Goal: Check status: Check status

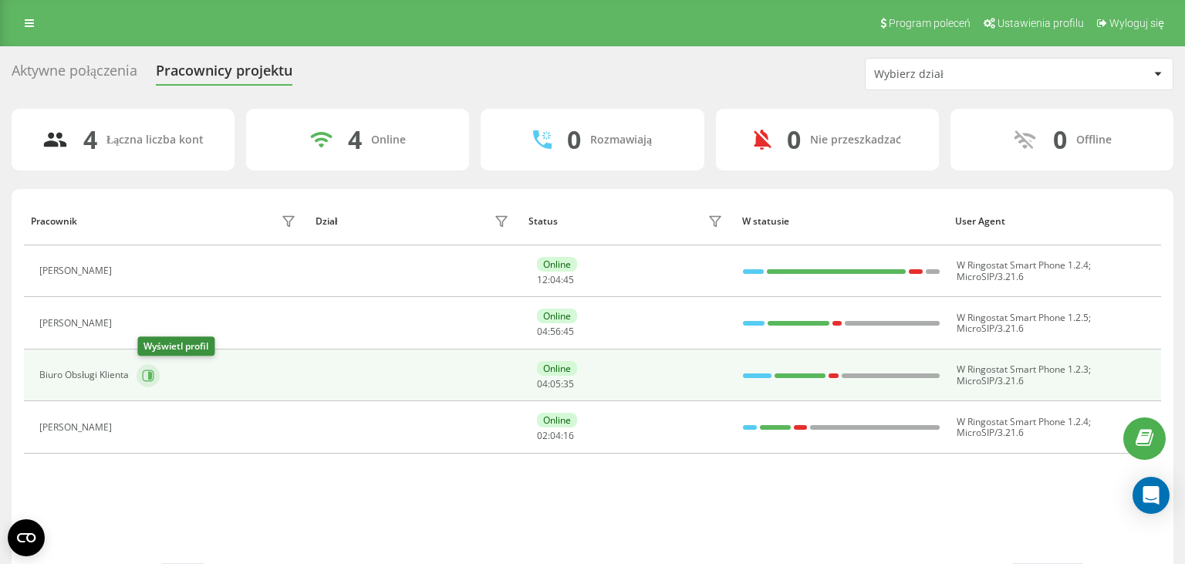
click at [150, 377] on icon at bounding box center [150, 375] width 4 height 8
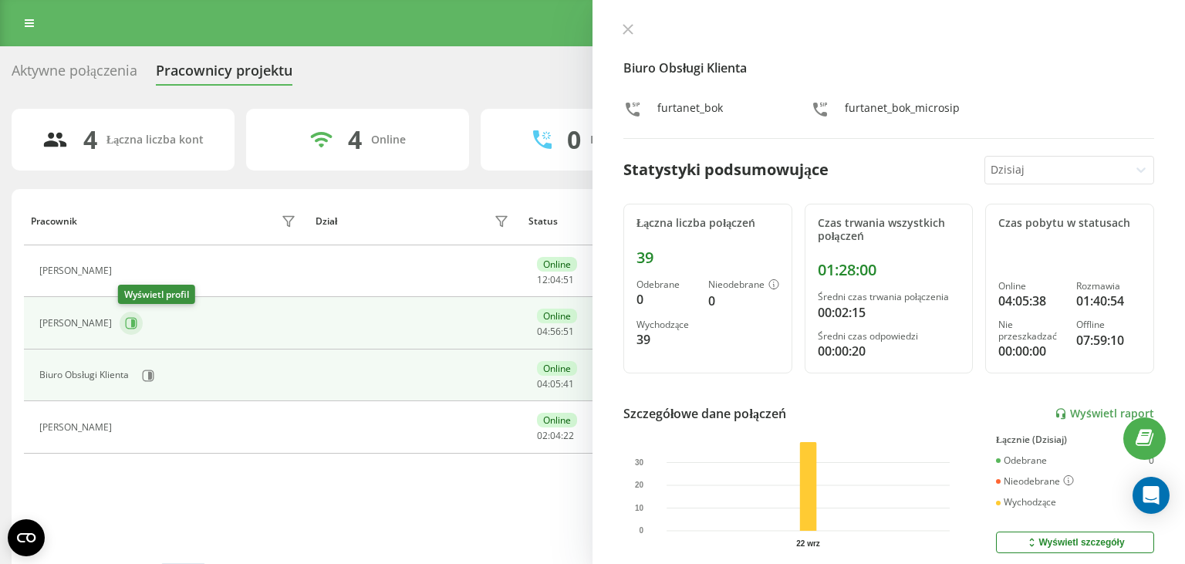
click at [128, 323] on icon at bounding box center [131, 323] width 12 height 12
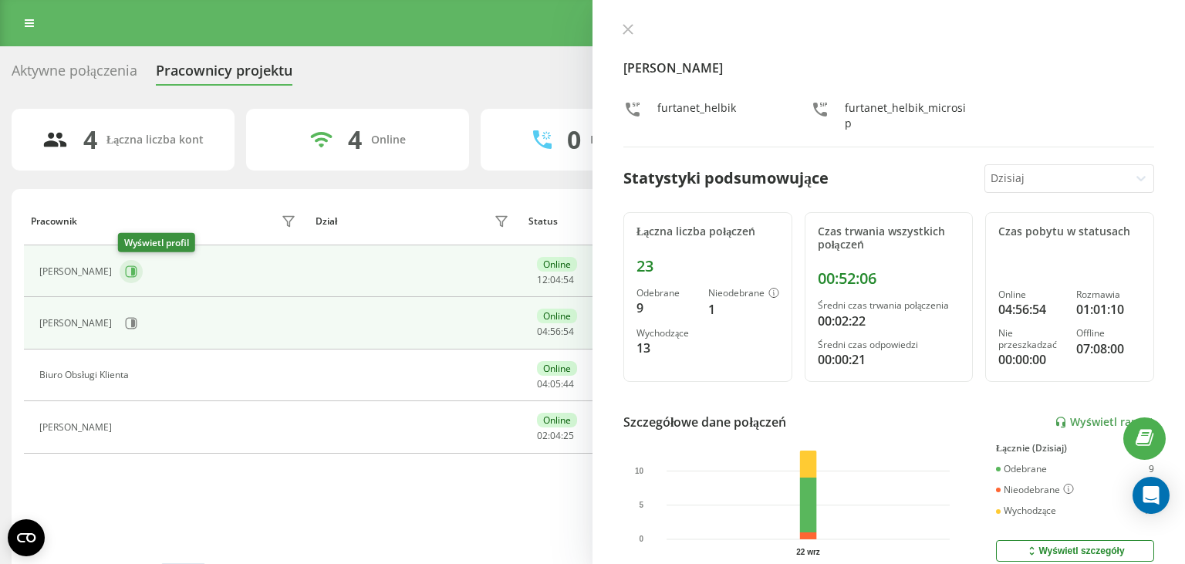
click at [135, 276] on icon at bounding box center [131, 272] width 12 height 12
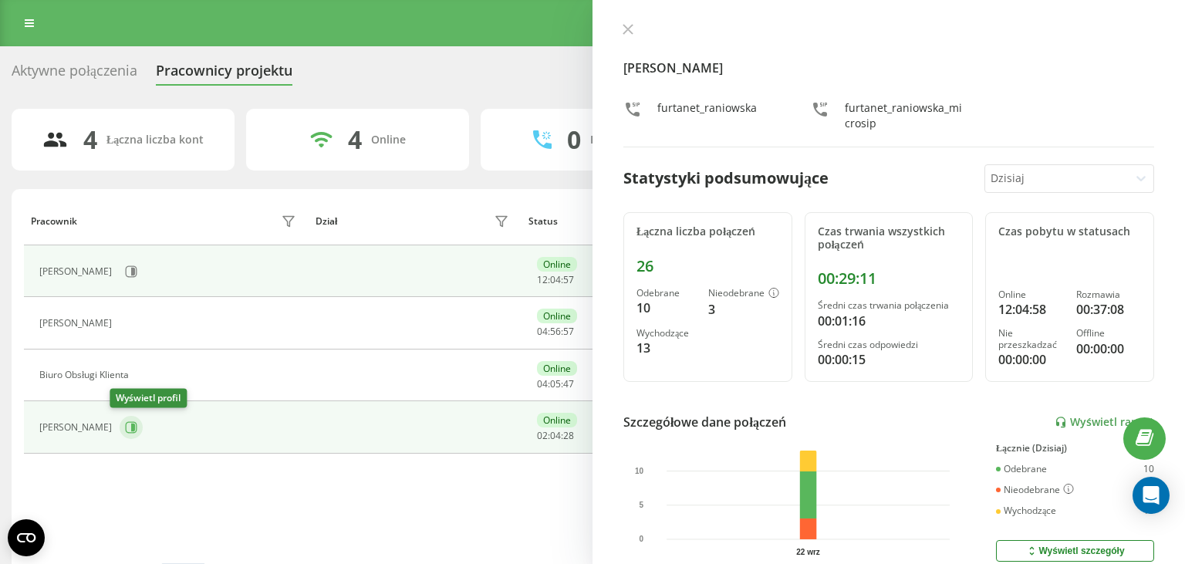
click at [125, 430] on icon at bounding box center [131, 427] width 12 height 12
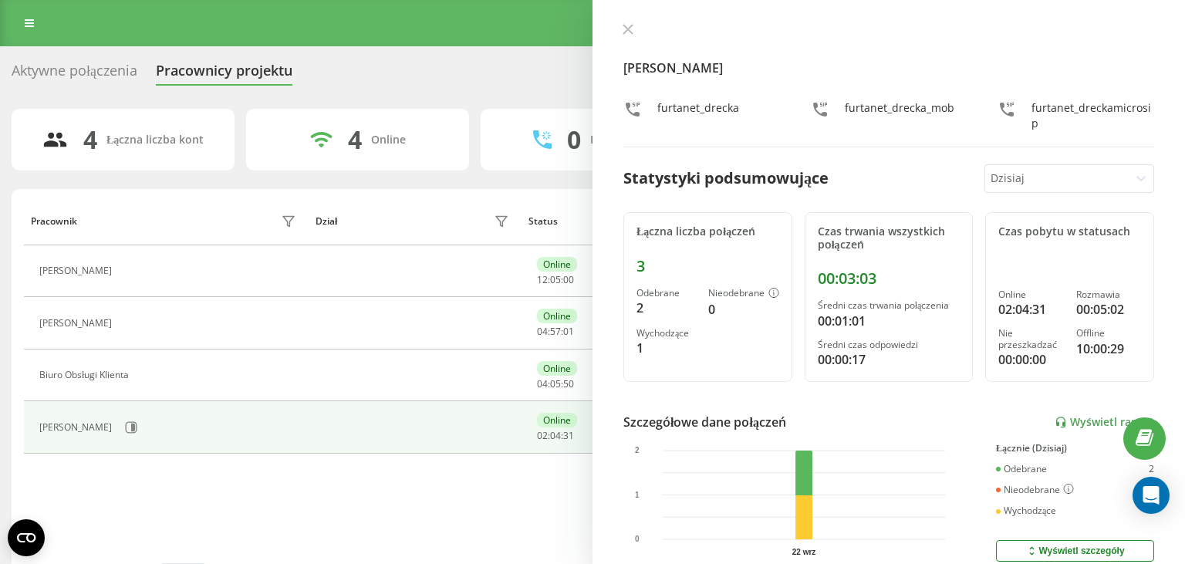
click at [367, 79] on div "Aktywne połączenia Pracownicy projektu Wybierz dział" at bounding box center [593, 74] width 1162 height 32
click at [627, 30] on icon at bounding box center [628, 29] width 9 height 9
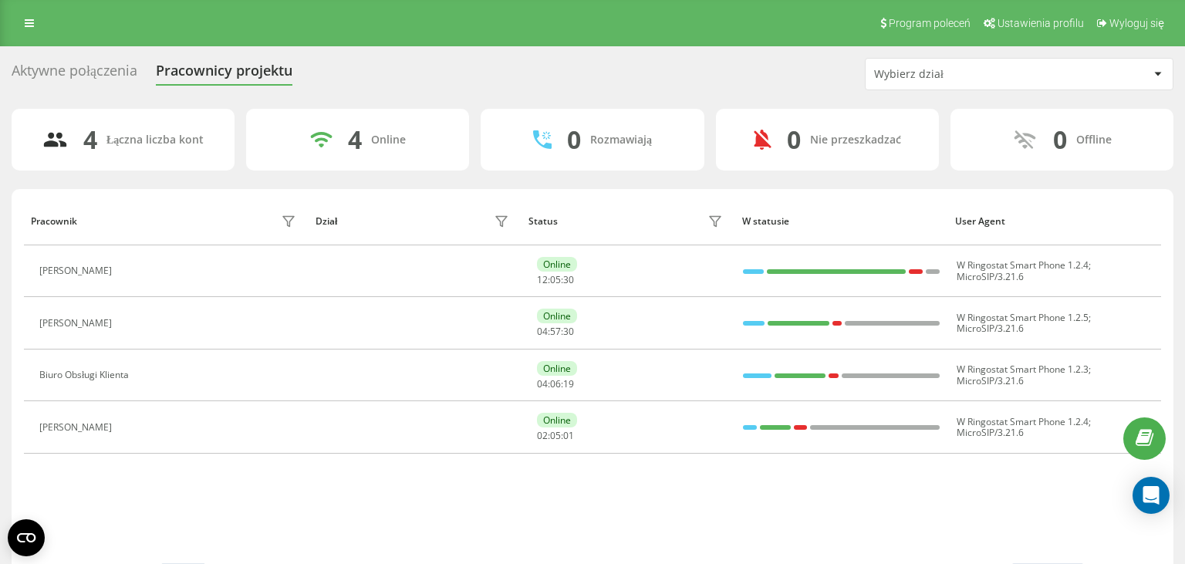
click at [529, 73] on div "Aktywne połączenia Pracownicy projektu Wybierz dział" at bounding box center [593, 74] width 1162 height 32
click at [477, 52] on div "Aktywne połączenia Pracownicy projektu Wybierz dział 4 Łączna liczba kont 4 Onl…" at bounding box center [592, 329] width 1185 height 567
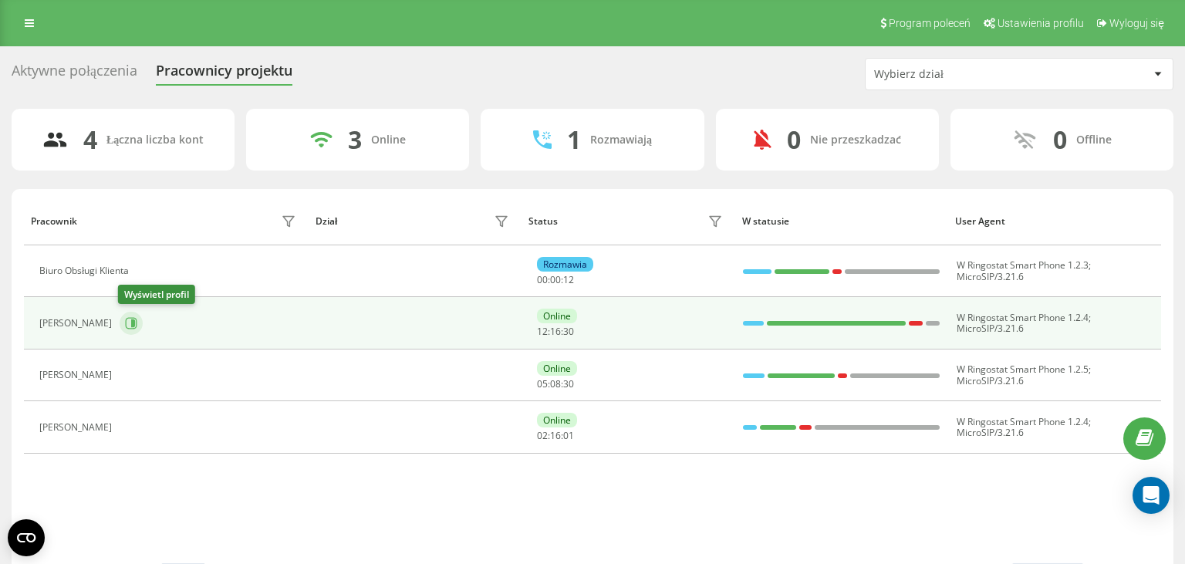
click at [131, 323] on icon at bounding box center [133, 324] width 4 height 8
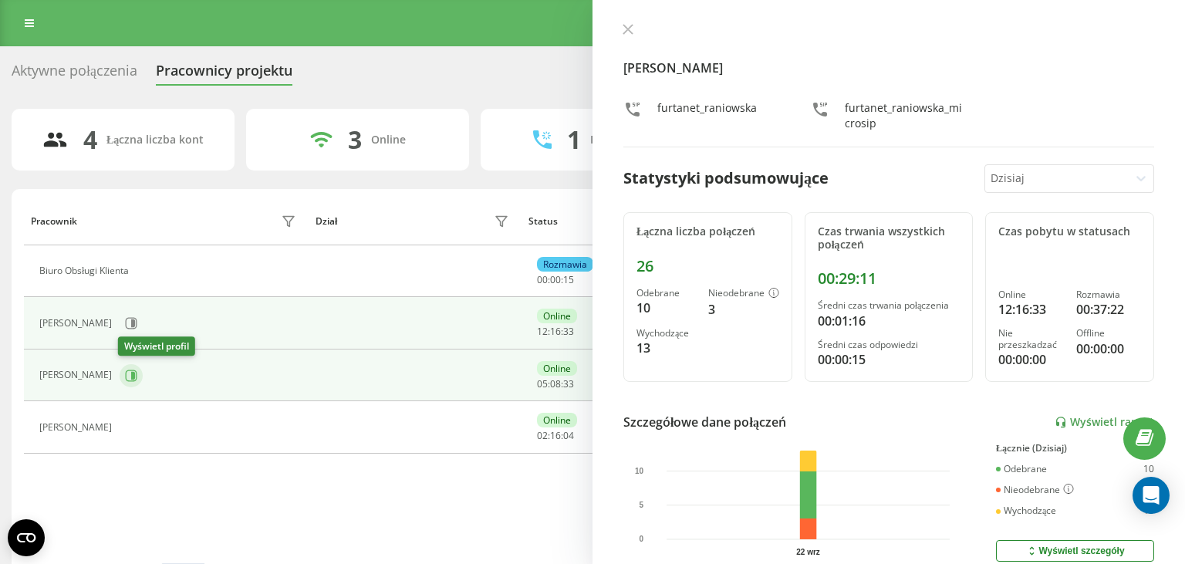
click at [128, 370] on icon at bounding box center [131, 376] width 12 height 12
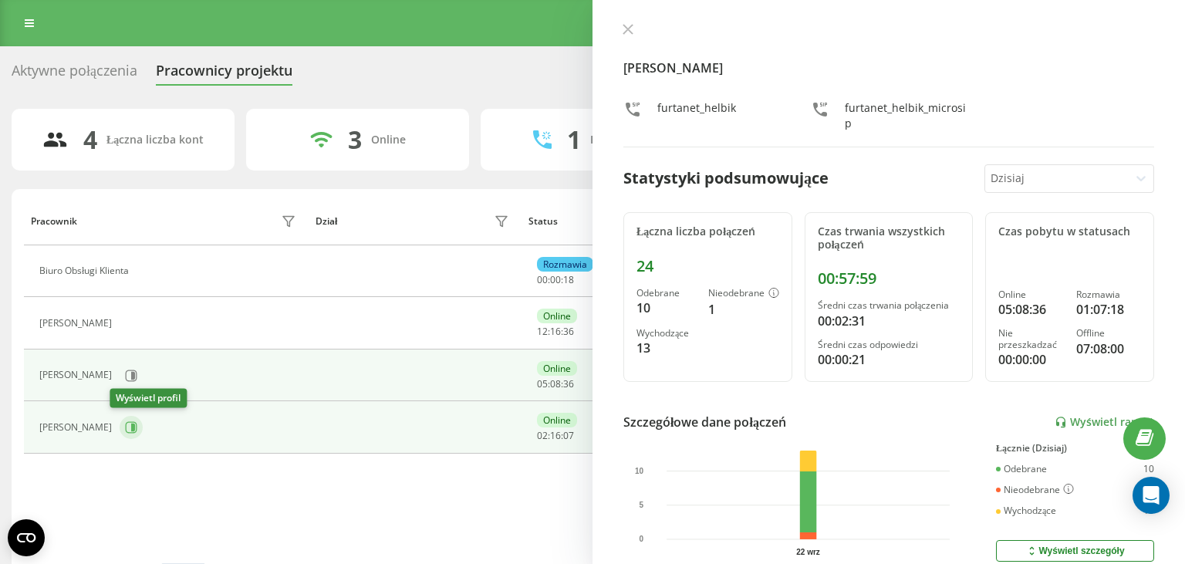
click at [131, 430] on icon at bounding box center [133, 428] width 4 height 8
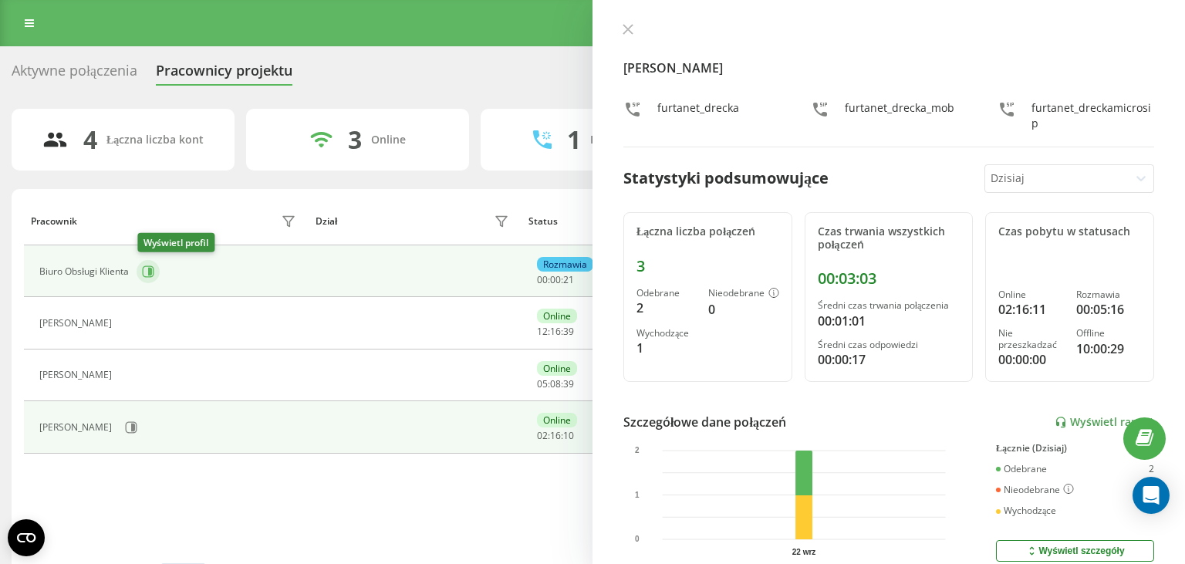
click at [152, 274] on icon at bounding box center [150, 272] width 4 height 8
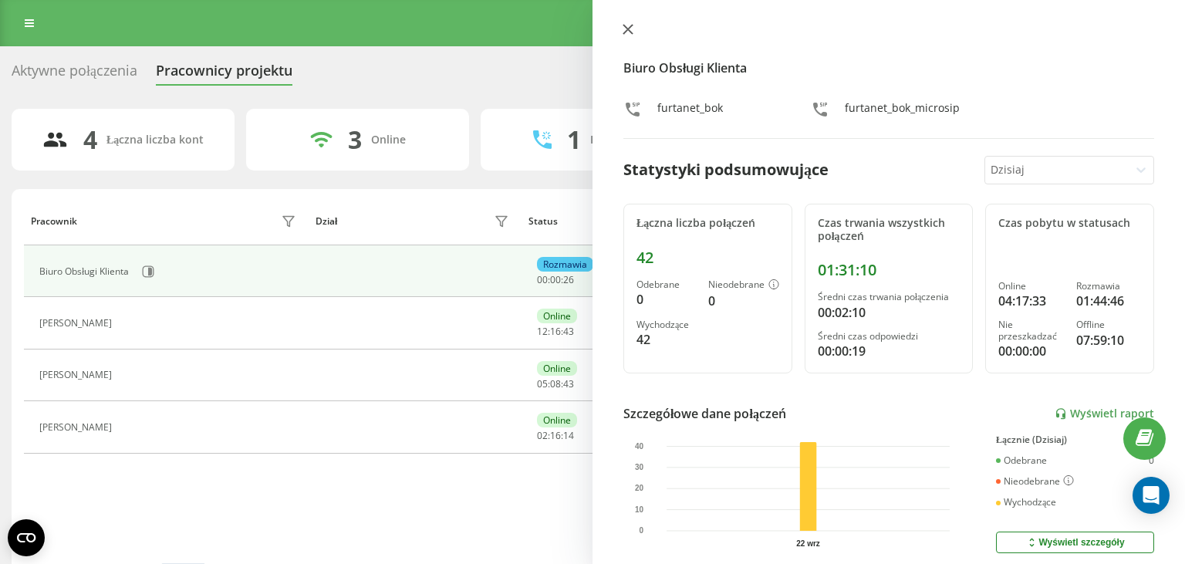
click at [629, 32] on icon at bounding box center [628, 29] width 11 height 11
